Goal: Transaction & Acquisition: Book appointment/travel/reservation

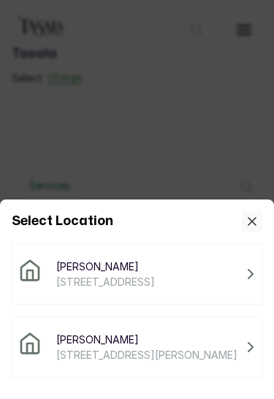
click at [194, 347] on span "[PERSON_NAME]" at bounding box center [146, 338] width 181 height 15
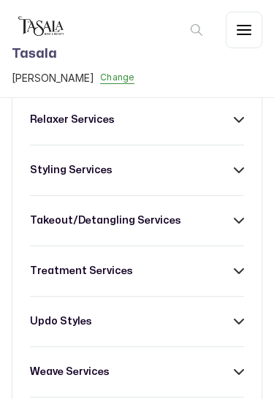
scroll to position [537, 0]
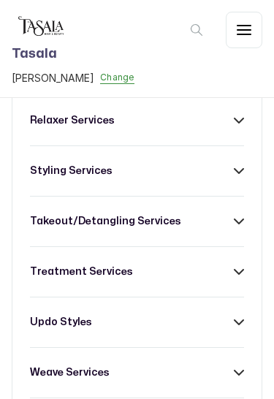
click at [242, 264] on div "treatment services" at bounding box center [137, 271] width 214 height 15
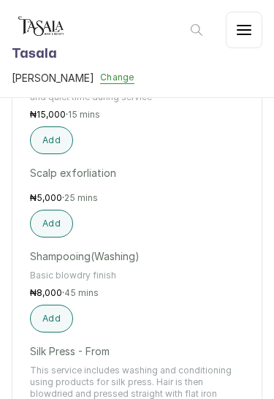
scroll to position [1354, 0]
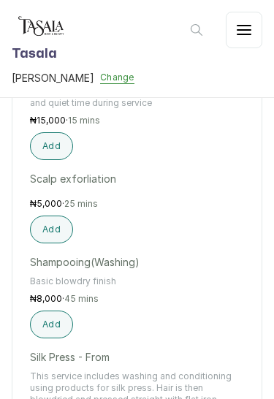
click at [53, 220] on button "Add" at bounding box center [51, 229] width 43 height 28
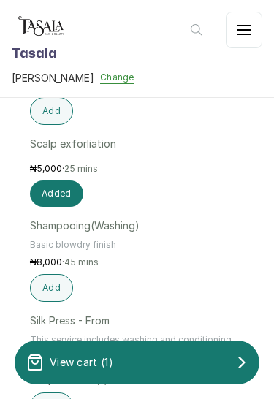
scroll to position [1389, 0]
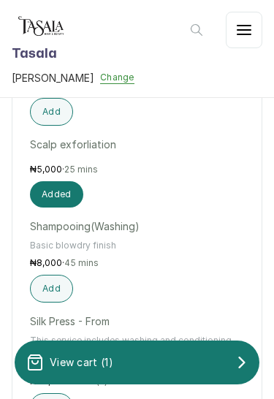
click at [58, 181] on button "Added" at bounding box center [56, 194] width 53 height 26
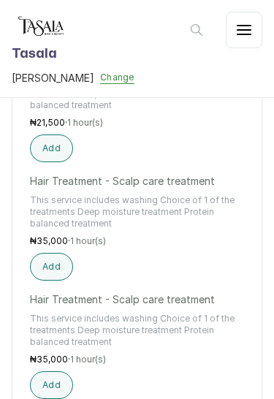
scroll to position [1010, 0]
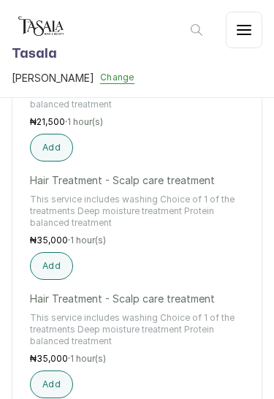
click at [59, 253] on button "Add" at bounding box center [51, 266] width 43 height 28
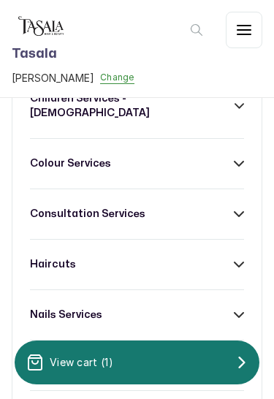
scroll to position [291, 0]
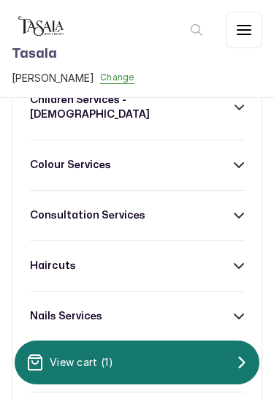
click at [235, 261] on icon at bounding box center [239, 266] width 10 height 10
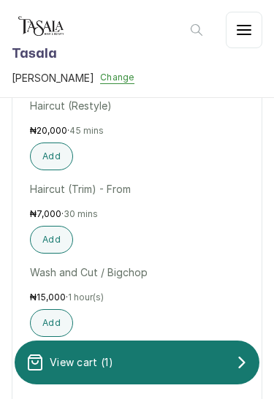
scroll to position [478, 0]
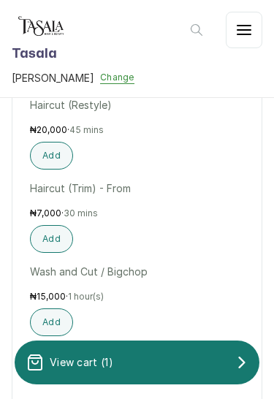
click at [50, 232] on button "Add" at bounding box center [51, 239] width 43 height 28
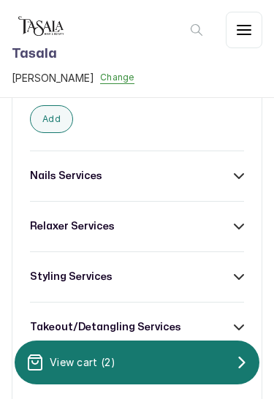
scroll to position [676, 0]
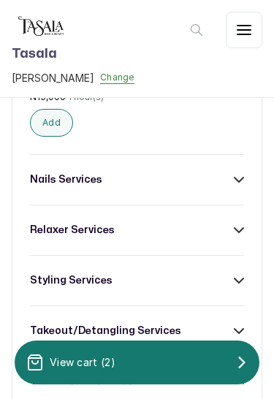
click at [240, 275] on icon at bounding box center [239, 280] width 10 height 10
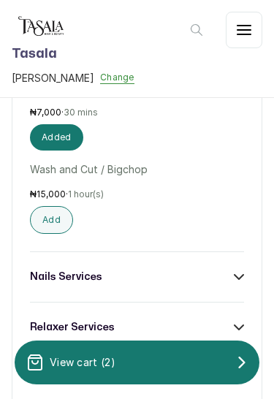
scroll to position [574, 0]
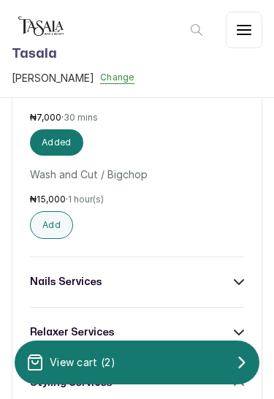
click at [240, 277] on icon at bounding box center [239, 282] width 10 height 10
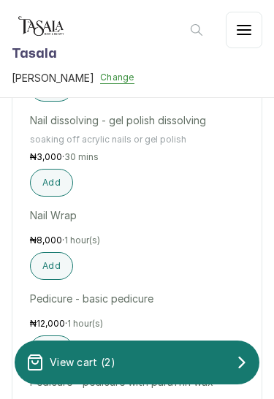
scroll to position [1632, 0]
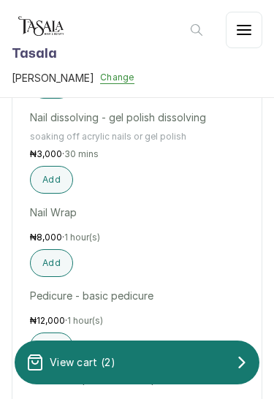
click at [200, 364] on div "View cart ( 2 )" at bounding box center [137, 362] width 245 height 29
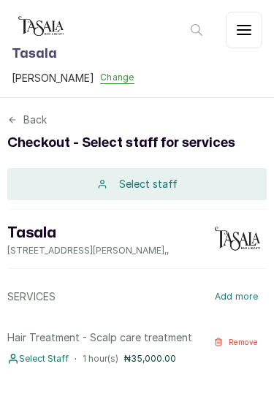
scroll to position [0, 0]
click at [200, 182] on div "Select staff" at bounding box center [136, 184] width 259 height 32
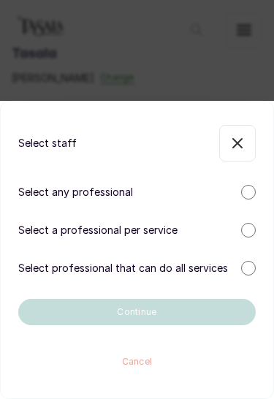
click at [248, 269] on div at bounding box center [248, 268] width 15 height 15
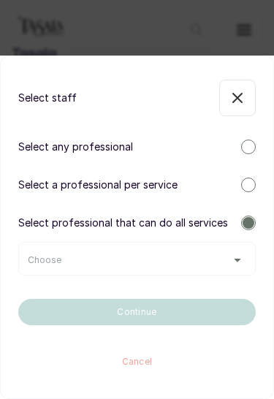
click at [229, 264] on div "Choose" at bounding box center [137, 260] width 218 height 12
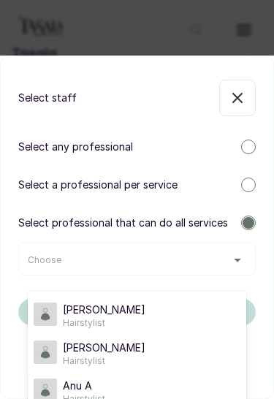
click at [135, 318] on div "[PERSON_NAME] A Hairstylist" at bounding box center [137, 315] width 207 height 26
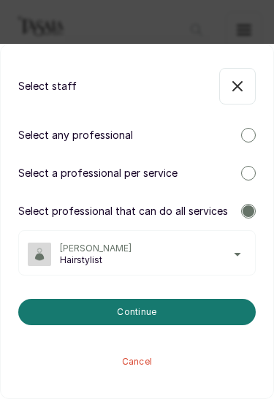
click at [233, 253] on span "[PERSON_NAME]" at bounding box center [153, 248] width 186 height 12
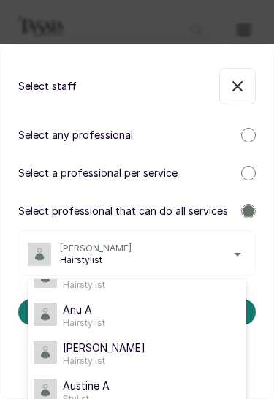
scroll to position [64, 0]
click at [120, 319] on div "Anu A Hairstylist" at bounding box center [137, 315] width 207 height 26
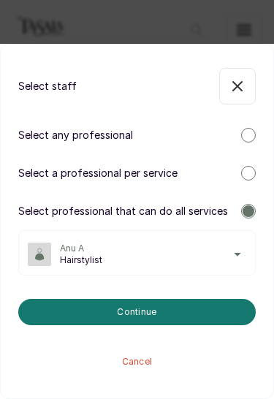
click at [223, 316] on button "Continue" at bounding box center [136, 312] width 237 height 26
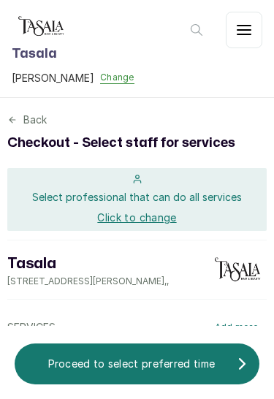
click at [214, 366] on p "Proceed to select preferred time" at bounding box center [131, 363] width 210 height 15
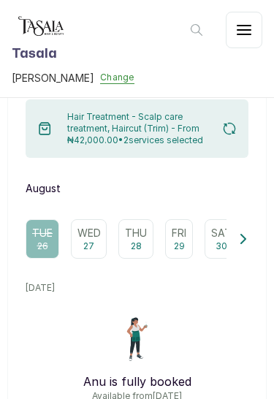
scroll to position [136, 0]
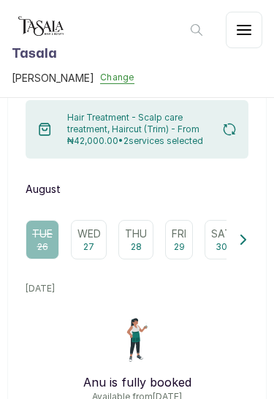
click at [94, 236] on p "Wed" at bounding box center [88, 233] width 23 height 15
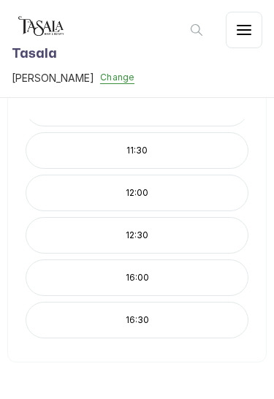
scroll to position [334, 0]
click at [206, 280] on p "16:00" at bounding box center [136, 278] width 221 height 12
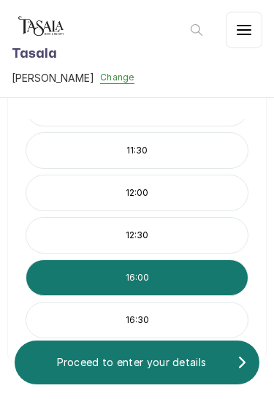
click at [211, 363] on p "Proceed to enter your details" at bounding box center [131, 362] width 210 height 15
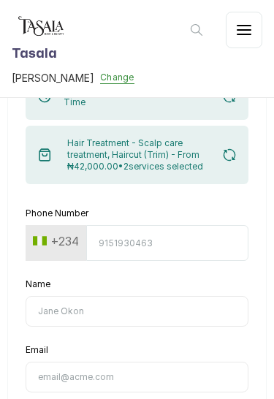
scroll to position [118, 0]
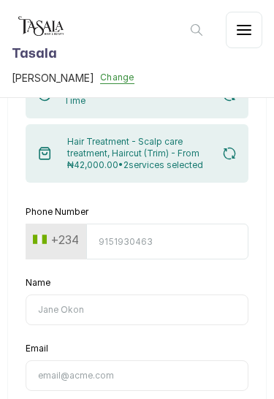
click at [207, 239] on input "Phone Number" at bounding box center [167, 241] width 162 height 36
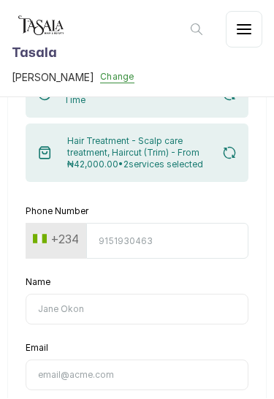
type input "[EMAIL_ADDRESS][DOMAIN_NAME]"
type input "9020875602"
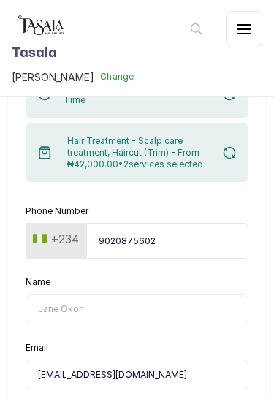
type input "[PERSON_NAME]"
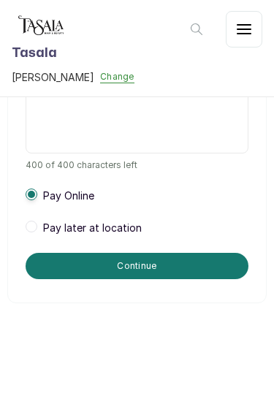
scroll to position [474, 0]
click at [37, 227] on span at bounding box center [32, 227] width 12 height 12
click at [219, 266] on button "Continue" at bounding box center [137, 266] width 223 height 26
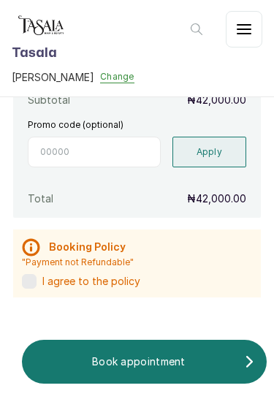
scroll to position [448, 0]
click at [39, 280] on div "I agree to the policy" at bounding box center [137, 282] width 230 height 15
click at [223, 359] on p "Book appointment" at bounding box center [139, 362] width 210 height 15
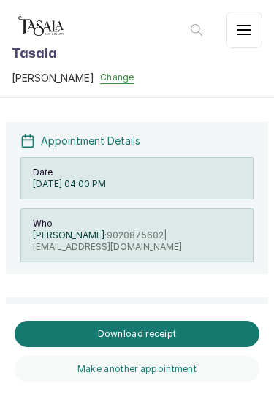
scroll to position [0, 0]
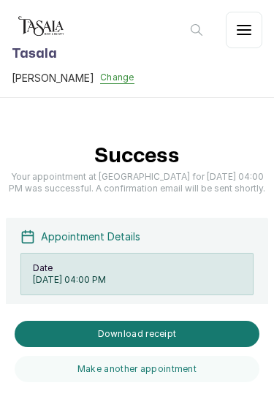
click at [236, 32] on icon "button" at bounding box center [244, 30] width 18 height 18
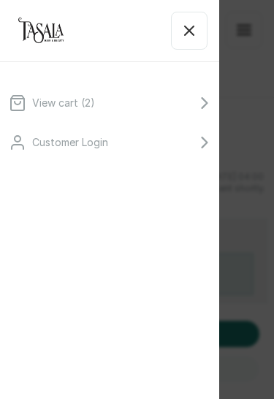
click at [253, 79] on div "View cart ( 2 ) Customer Login" at bounding box center [137, 199] width 274 height 399
click at [183, 41] on button "button" at bounding box center [189, 31] width 37 height 38
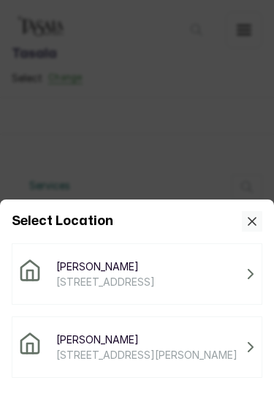
scroll to position [27, 0]
click at [187, 348] on span "[STREET_ADDRESS][PERSON_NAME]" at bounding box center [146, 354] width 181 height 15
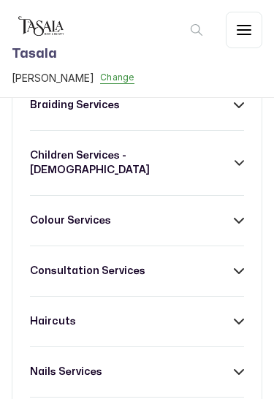
scroll to position [254, 0]
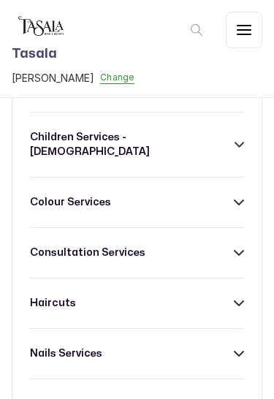
click at [241, 197] on icon at bounding box center [239, 202] width 10 height 10
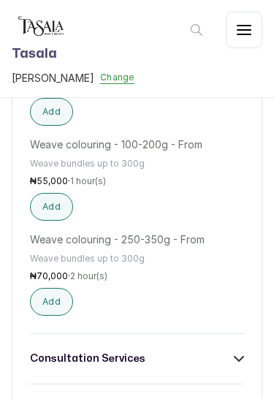
scroll to position [1346, 0]
